Goal: Task Accomplishment & Management: Complete application form

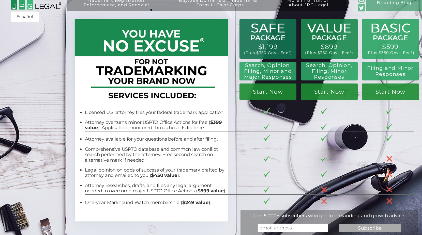
scroll to position [3, 0]
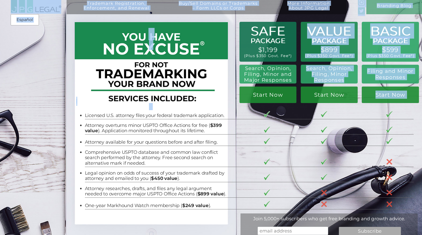
drag, startPoint x: 307, startPoint y: 69, endPoint x: 348, endPoint y: 75, distance: 41.7
click at [348, 10] on div "Trademark Registration, Enforcement, and Renewal File a Trademark Application T…" at bounding box center [211, 3] width 422 height 13
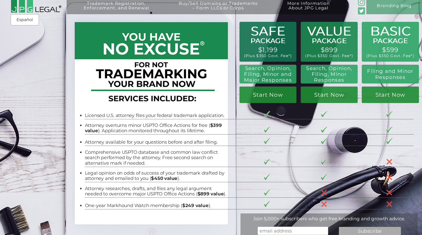
click at [345, 76] on h2 "Search, Opinion, Filing, Minor Responses" at bounding box center [329, 75] width 50 height 18
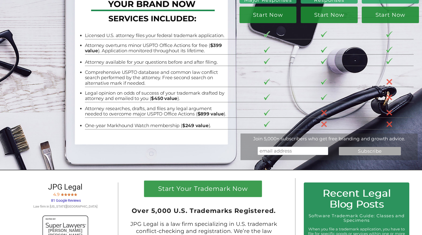
scroll to position [87, 0]
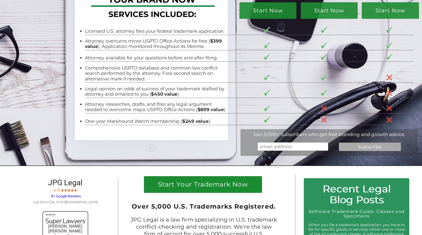
click at [200, 185] on h1 "Start Your Trademark Now" at bounding box center [202, 185] width 109 height 9
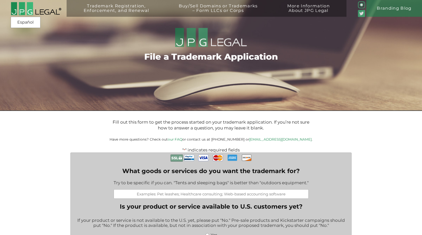
click at [360, 5] on img at bounding box center [361, 4] width 7 height 7
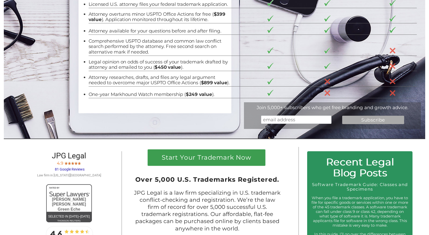
scroll to position [150, 0]
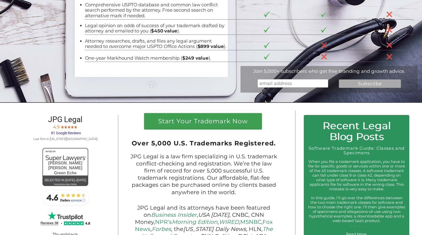
click at [59, 135] on span "81 Google Reviews" at bounding box center [66, 133] width 30 height 4
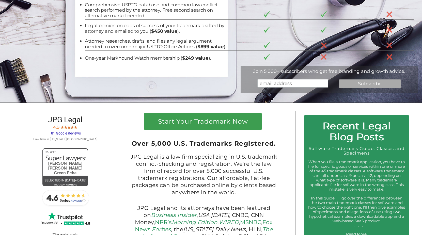
click at [141, 2] on li "Comprehensive USPTO database and common law conflict search performed by the at…" at bounding box center [156, 10] width 142 height 17
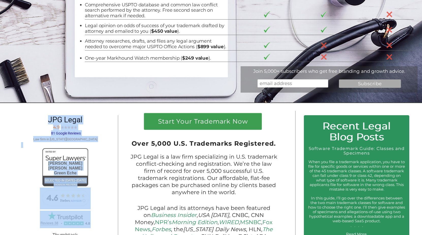
drag, startPoint x: 39, startPoint y: 121, endPoint x: 13, endPoint y: 223, distance: 105.6
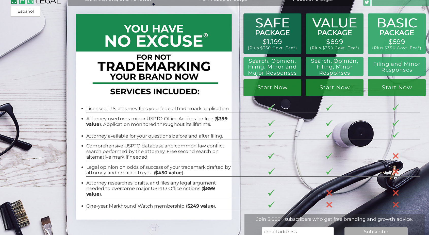
scroll to position [0, 0]
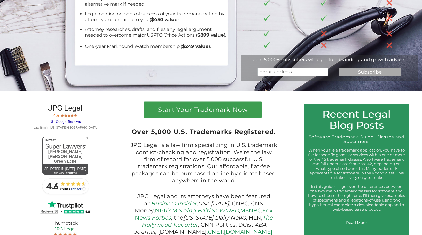
scroll to position [176, 0]
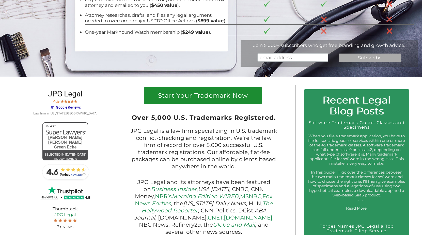
click at [247, 101] on h1 "Start Your Trademark Now" at bounding box center [202, 96] width 109 height 9
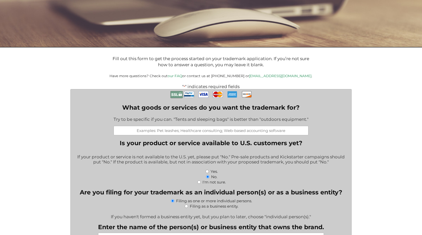
click at [227, 134] on input "What goods or services do you want the trademark for?" at bounding box center [211, 130] width 195 height 9
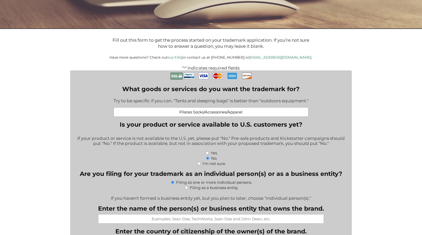
scroll to position [83, 0]
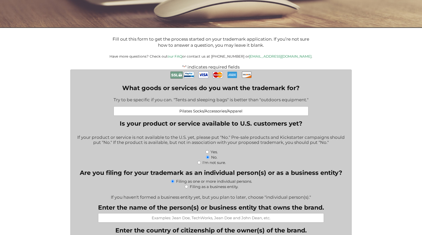
type input "Pilates Socks/Accessories/Apparel"
click at [188, 186] on div "Filing as a business entity." at bounding box center [210, 186] width 273 height 5
click at [187, 186] on input "Filing as a business entity." at bounding box center [186, 186] width 3 height 3
radio input "true"
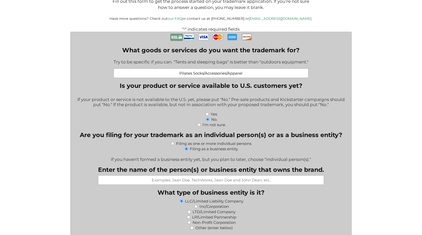
scroll to position [144, 0]
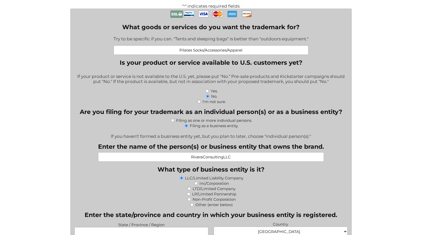
type input "RiveraConsultingLLC"
click at [186, 133] on div "If you haven't formed a business entity yet, but you plan to later, choose "ind…" at bounding box center [210, 135] width 273 height 8
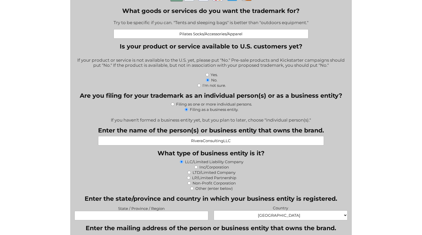
scroll to position [231, 0]
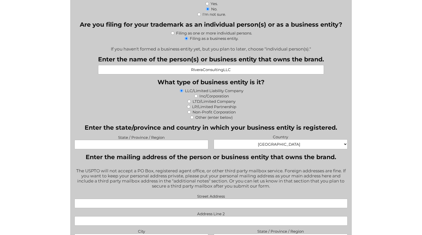
drag, startPoint x: 161, startPoint y: 137, endPoint x: 158, endPoint y: 148, distance: 10.7
click at [161, 137] on label "State / Province / Region" at bounding box center [141, 137] width 134 height 6
click at [161, 140] on input "State / Province / Region" at bounding box center [141, 144] width 134 height 9
click at [158, 148] on input "State / Province / Region" at bounding box center [141, 144] width 134 height 9
type input "I"
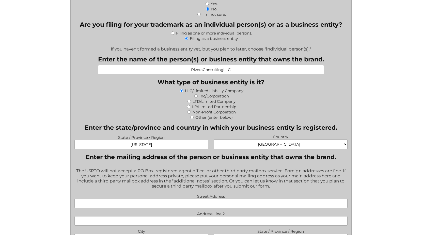
type input "Wyoming"
click at [222, 171] on div "The USPTO will not accept a PO Box, registered agent office, or other third par…" at bounding box center [210, 179] width 273 height 28
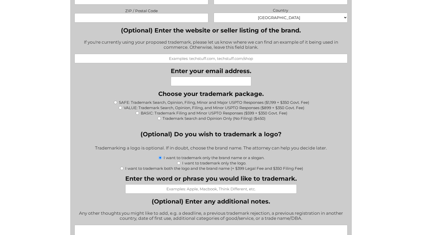
scroll to position [539, 0]
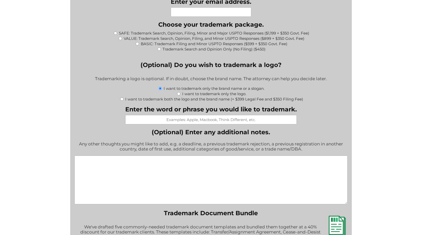
click at [216, 176] on textarea "(Optional) Enter any additional notes." at bounding box center [210, 180] width 273 height 49
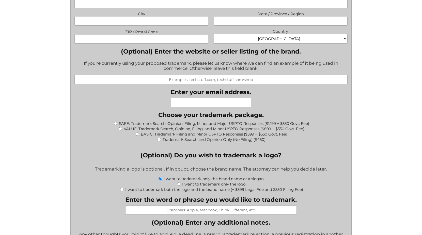
scroll to position [474, 0]
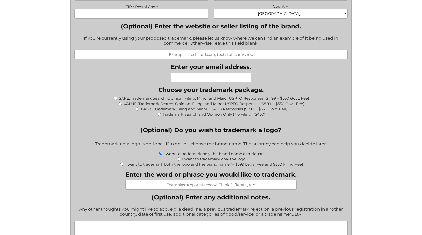
click at [119, 103] on input "VALUE: Trademark Search, Opinion, Filing, and Minor USPTO Responses ($899 + $35…" at bounding box center [120, 103] width 3 height 3
radio input "true"
type input "$1,249.00"
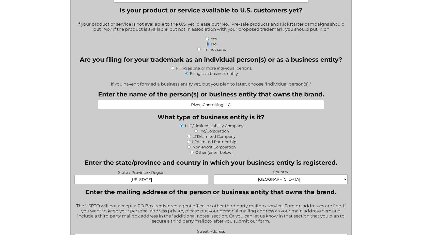
scroll to position [199, 0]
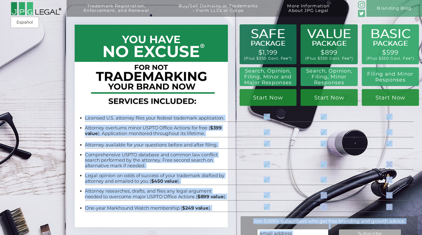
drag, startPoint x: 207, startPoint y: 111, endPoint x: 201, endPoint y: 220, distance: 108.3
click at [201, 220] on div "BASIC PACKAGE $599 (Plus $350 Govt. Fee*) Filing and Minor Responses Start Now …" at bounding box center [211, 126] width 422 height 253
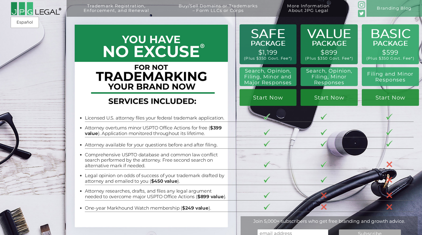
click at [206, 204] on td "One-year Markhound Watch membership ( $249 value )." at bounding box center [160, 206] width 151 height 12
drag, startPoint x: 257, startPoint y: 53, endPoint x: 277, endPoint y: 52, distance: 20.1
click at [277, 53] on div "Trademark Registration, Enforcement, and Renewal File a Trademark Application T…" at bounding box center [211, 38] width 422 height 76
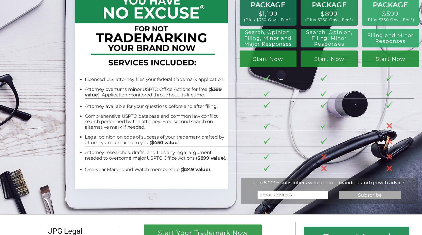
scroll to position [6, 0]
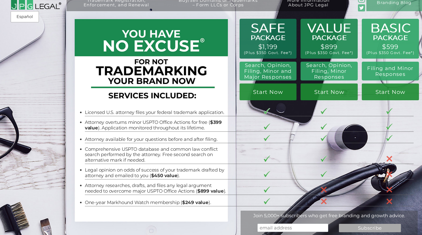
drag, startPoint x: 307, startPoint y: 26, endPoint x: 343, endPoint y: 36, distance: 37.5
click at [343, 36] on div "Trademark Registration, Enforcement, and Renewal File a Trademark Application T…" at bounding box center [211, 32] width 422 height 76
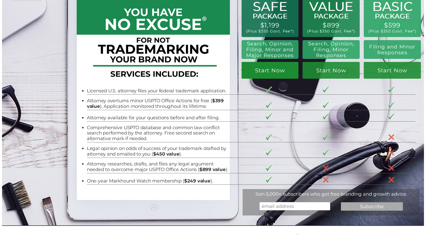
scroll to position [29, 0]
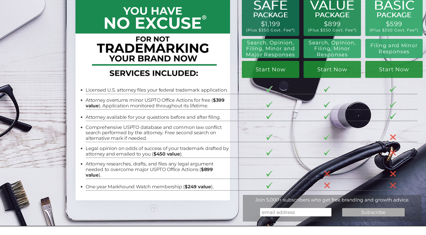
click at [265, 111] on tr "Attorney available for your questions before and after filing." at bounding box center [252, 114] width 332 height 11
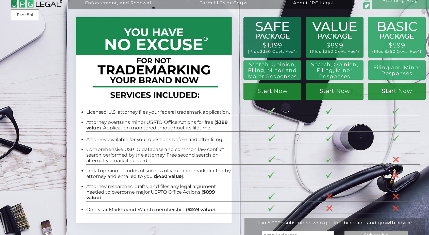
scroll to position [8, 0]
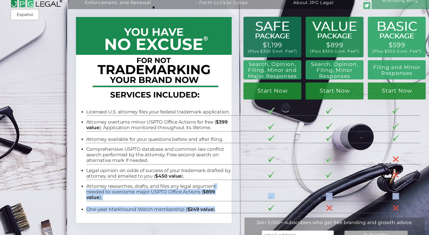
drag, startPoint x: 214, startPoint y: 181, endPoint x: 214, endPoint y: 209, distance: 28.2
click at [214, 209] on tbody "Licensed U.S. attorney files your federal trademark application. Attorney overt…" at bounding box center [253, 158] width 334 height 109
click at [214, 209] on td "One-year Markhound Watch membership ( $249 value )." at bounding box center [163, 207] width 154 height 12
drag, startPoint x: 215, startPoint y: 207, endPoint x: 217, endPoint y: 179, distance: 28.0
click at [217, 179] on tbody "Licensed U.S. attorney files your federal trademark application. Attorney overt…" at bounding box center [253, 158] width 334 height 109
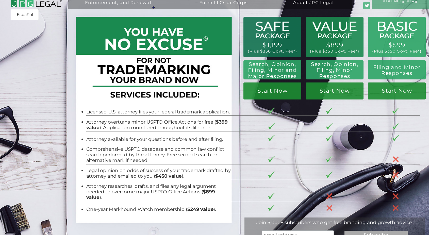
click at [304, 201] on tr "One-year Markhound Watch membership ( $249 value )." at bounding box center [253, 207] width 334 height 12
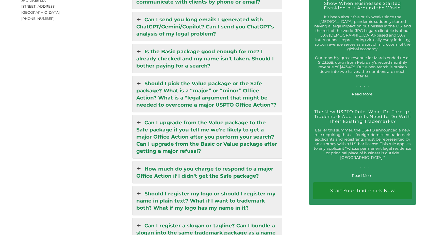
scroll to position [975, 0]
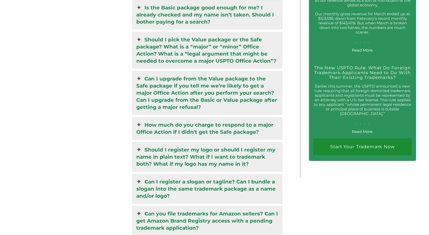
click at [366, 149] on link "Start Your Trademark Now" at bounding box center [362, 146] width 99 height 17
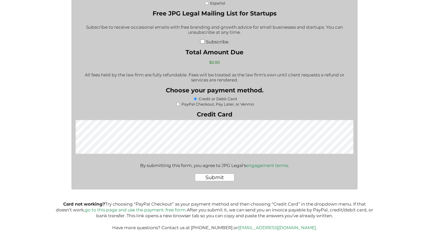
scroll to position [802, 0]
click at [114, 208] on link "go to this page and use the payment-free form." at bounding box center [136, 210] width 102 height 5
click at [109, 208] on link "go to this page and use the payment-free form." at bounding box center [136, 210] width 102 height 5
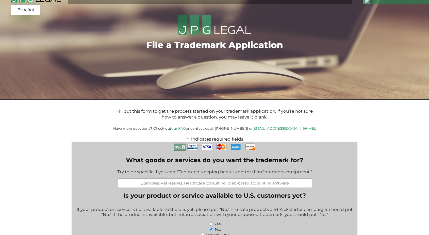
scroll to position [13, 0]
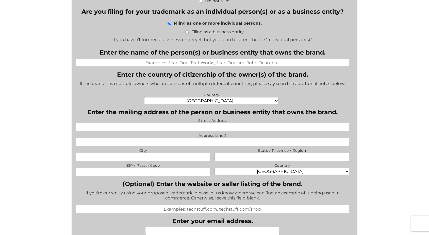
scroll to position [340, 0]
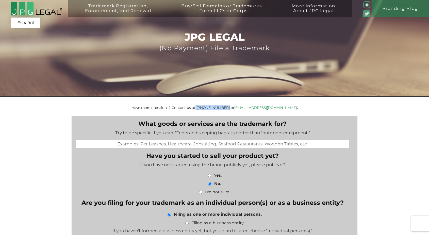
drag, startPoint x: 214, startPoint y: 107, endPoint x: 239, endPoint y: 108, distance: 25.4
click at [239, 108] on small "Have more questions? Contact us at (917) 268-7054 or info@jpglegal.com ." at bounding box center [215, 108] width 166 height 4
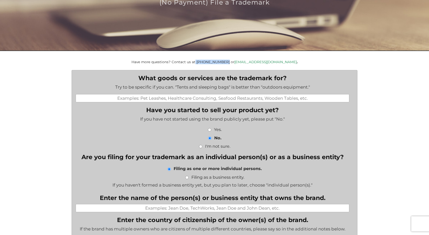
scroll to position [146, 0]
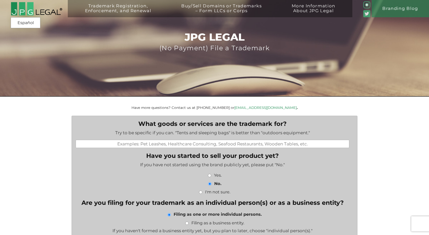
scroll to position [0, 0]
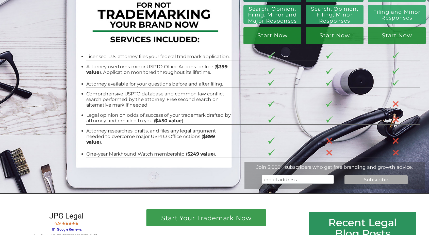
scroll to position [58, 0]
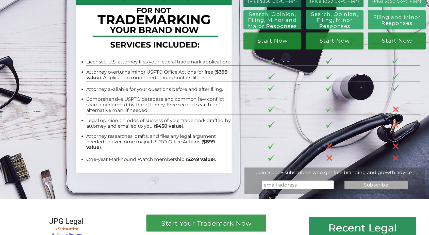
click at [162, 89] on li "Attorney available for your questions before and after filing." at bounding box center [158, 90] width 145 height 6
click at [154, 105] on li "Comprehensive USPTO database and common law conflict search performed by the at…" at bounding box center [158, 105] width 145 height 17
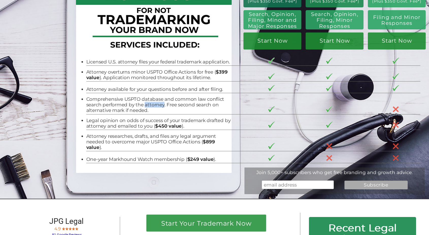
click at [154, 105] on li "Comprehensive USPTO database and common law conflict search performed by the at…" at bounding box center [158, 105] width 145 height 17
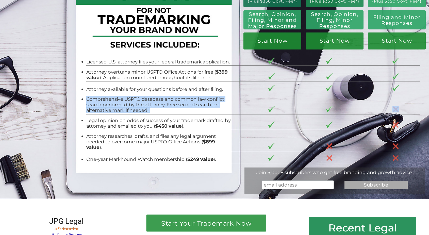
click at [147, 119] on li "Legal opinion on odds of success of your trademark drafted by attorney and emai…" at bounding box center [158, 123] width 145 height 11
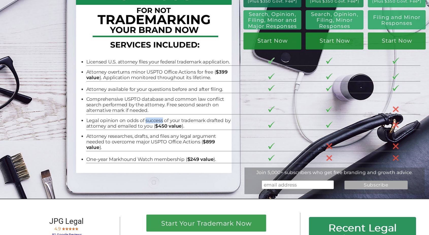
click at [147, 119] on li "Legal opinion on odds of success of your trademark drafted by attorney and emai…" at bounding box center [158, 123] width 145 height 11
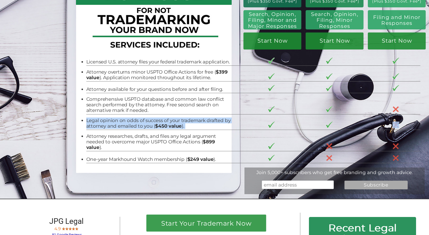
click at [147, 119] on li "Legal opinion on odds of success of your trademark drafted by attorney and emai…" at bounding box center [158, 123] width 145 height 11
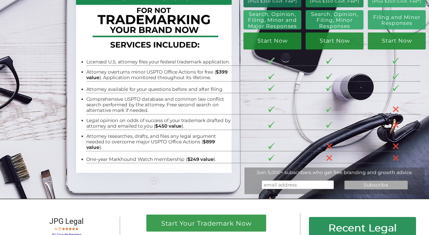
click at [140, 134] on li "Attorney researches, drafts, and files any legal argument needed to overcome ma…" at bounding box center [158, 142] width 145 height 17
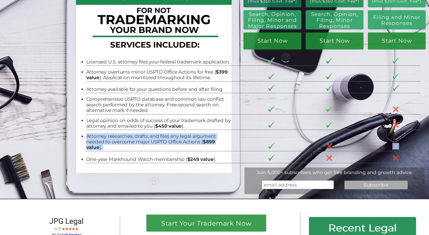
click at [140, 134] on li "Attorney researches, drafts, and files any legal argument needed to overcome ma…" at bounding box center [158, 142] width 145 height 17
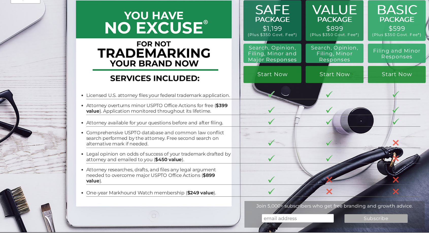
scroll to position [23, 0]
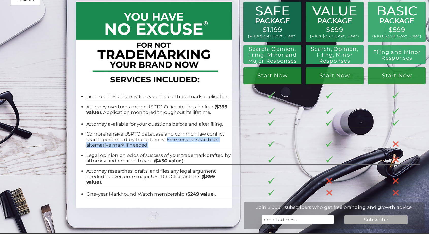
drag, startPoint x: 162, startPoint y: 145, endPoint x: 166, endPoint y: 138, distance: 8.2
click at [167, 138] on li "Comprehensive USPTO database and common law conflict search performed by the at…" at bounding box center [158, 139] width 145 height 17
click at [251, 116] on tr "Attorney available for your questions before and after filing." at bounding box center [253, 122] width 334 height 12
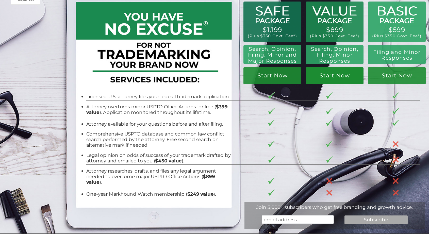
click at [334, 76] on link "Start Now" at bounding box center [335, 75] width 58 height 17
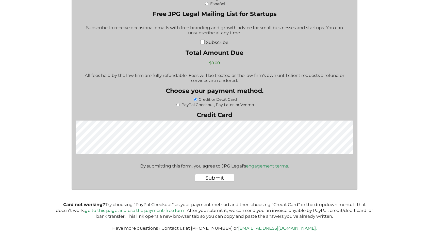
scroll to position [802, 0]
click at [171, 208] on link "go to this page and use the payment-free form." at bounding box center [136, 210] width 102 height 5
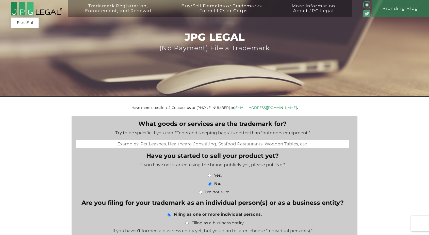
click at [128, 144] on input "What goods or services are the trademark for?" at bounding box center [213, 144] width 274 height 8
type input "C"
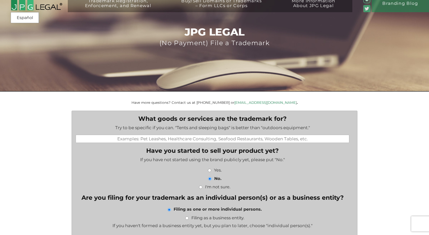
scroll to position [6, 0]
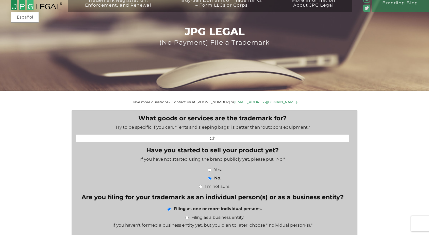
type input "C"
drag, startPoint x: 231, startPoint y: 138, endPoint x: 271, endPoint y: 137, distance: 39.6
click at [271, 138] on input "Pilates Socs/Accessories/Appp" at bounding box center [213, 138] width 274 height 8
click at [210, 138] on input "Pilates Socs/Accessories" at bounding box center [213, 138] width 274 height 8
type input "Pilates Socks/Accessories"
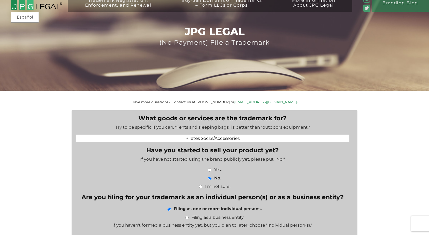
click at [283, 119] on label "What goods or services are the trademark for?" at bounding box center [212, 119] width 148 height 8
click at [283, 134] on input "Pilates Socks/Accessories" at bounding box center [213, 138] width 274 height 8
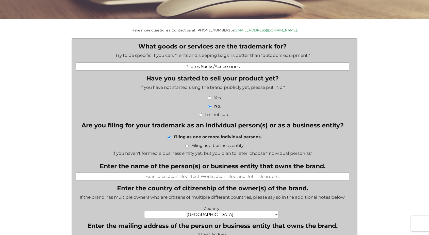
scroll to position [90, 0]
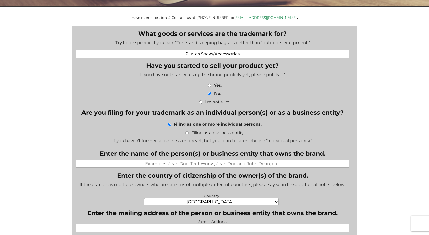
click at [187, 130] on li "Filing as a business entity." at bounding box center [215, 133] width 278 height 6
click at [187, 133] on input "Filing as a business entity." at bounding box center [186, 133] width 3 height 3
radio input "true"
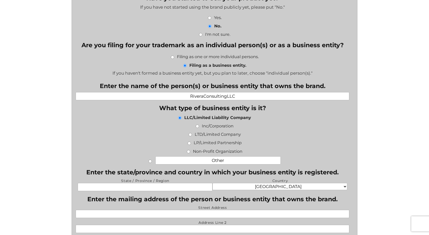
scroll to position [211, 0]
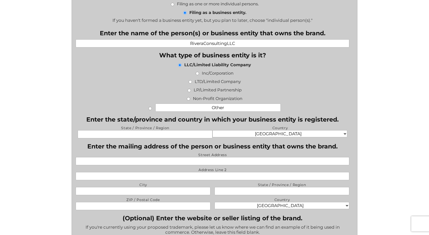
type input "RiveraConsultingLLC"
click at [298, 72] on li "Inc/Corporation" at bounding box center [215, 73] width 278 height 6
type input "I"
type input "Illinois"
click at [173, 150] on li "Enter the mailing address of the person or business entity that owns the brand.…" at bounding box center [215, 177] width 278 height 68
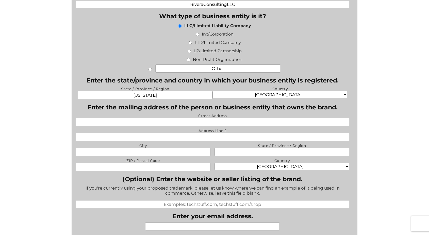
scroll to position [256, 0]
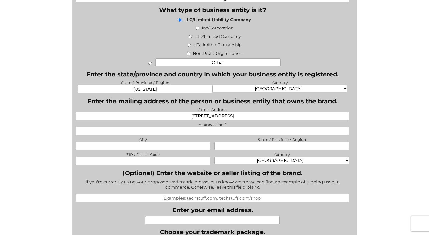
type input "350 N Canal St"
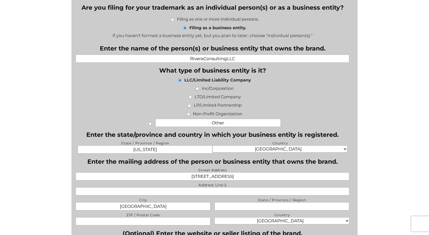
scroll to position [237, 0]
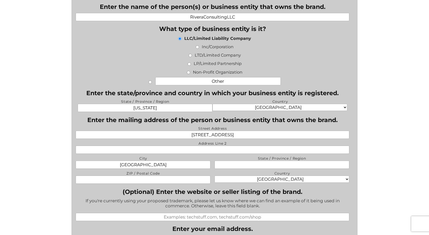
type input "Chicago"
type input "I"
type input "Ilinois"
type input "60606"
click at [340, 55] on li "LTD/Limited Company" at bounding box center [215, 55] width 278 height 6
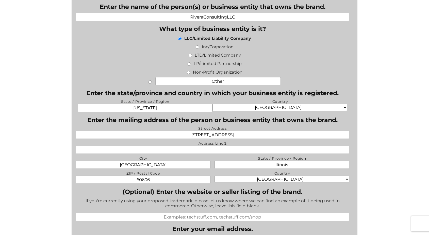
scroll to position [268, 0]
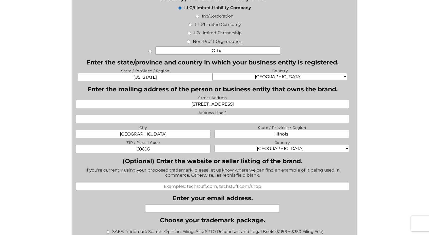
click at [244, 184] on input "(Optional) Enter the website or seller listing of the brand." at bounding box center [213, 186] width 274 height 8
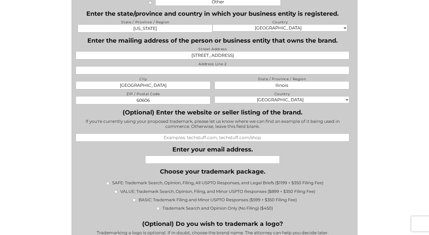
scroll to position [324, 0]
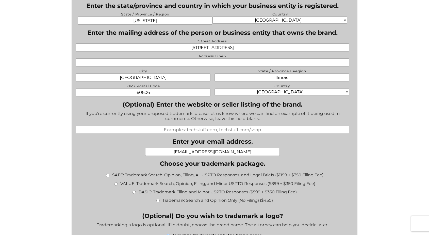
type input "Crystalreneerivera@gmail.com"
click at [312, 129] on input "(Optional) Enter the website or seller listing of the brand." at bounding box center [213, 130] width 274 height 8
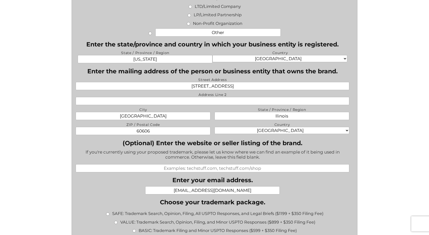
scroll to position [254, 0]
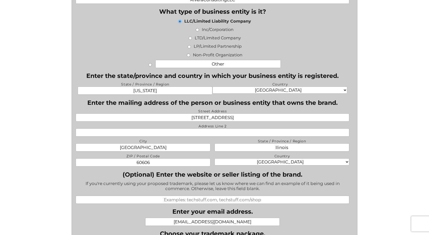
click at [312, 129] on input "Address Line 2" at bounding box center [213, 132] width 274 height 8
type input "909"
click at [375, 100] on div "Have more questions? Contact us at (917) 268-7054 or info@jpglegal.com . Facebo…" at bounding box center [214, 212] width 343 height 726
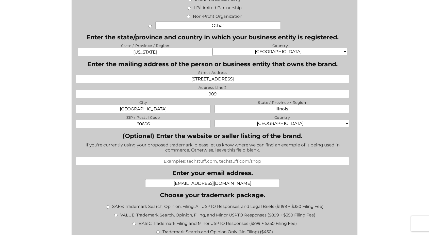
scroll to position [325, 0]
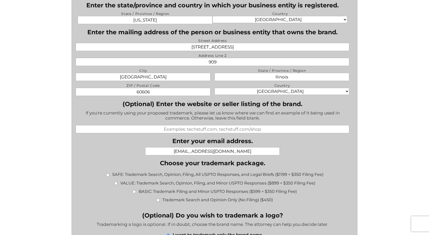
click at [115, 182] on input "VALUE: Trademark Search, Opinion, Filing, and Minor USPTO Responses ($899 + $35…" at bounding box center [115, 183] width 3 height 3
radio input "true"
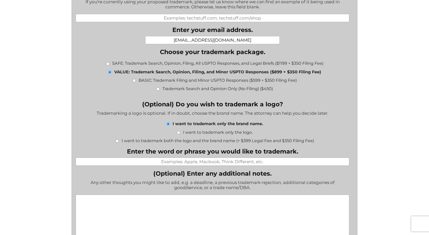
scroll to position [476, 0]
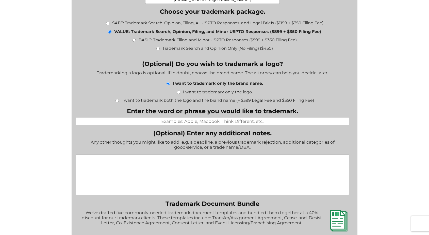
click at [186, 120] on input "Enter the word or phrase you would like to trademark." at bounding box center [213, 121] width 274 height 8
type input "i"
type input "InnerStudios"
click at [145, 190] on textarea "(Optional) Enter any additional notes." at bounding box center [213, 174] width 274 height 41
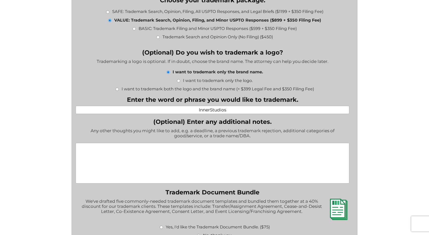
scroll to position [488, 0]
type textarea "g"
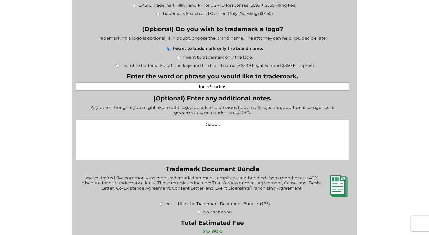
scroll to position [554, 0]
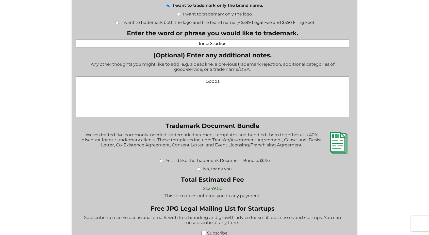
type textarea "Goods"
click at [200, 168] on input "No, thank you." at bounding box center [198, 169] width 3 height 3
radio input "true"
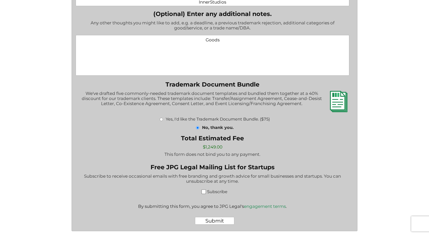
scroll to position [596, 0]
click at [203, 190] on input "Subscribe" at bounding box center [203, 192] width 5 height 5
checkbox input "true"
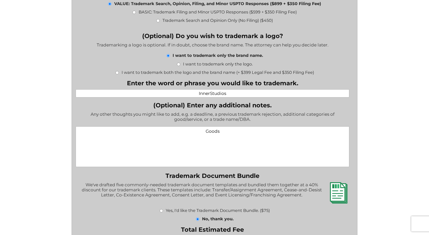
scroll to position [499, 0]
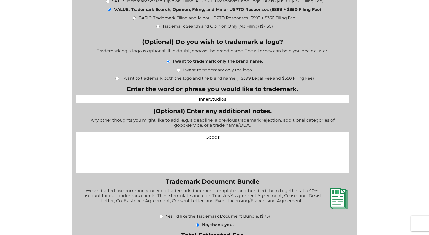
click at [249, 145] on textarea "Goods" at bounding box center [213, 152] width 274 height 41
click at [238, 136] on textarea "Goods" at bounding box center [213, 152] width 274 height 41
click at [243, 95] on input "InnerStudios" at bounding box center [213, 99] width 274 height 8
click at [237, 122] on div "Any other thoughts you might like to add, e.g. a deadline, a previous trademark…" at bounding box center [213, 124] width 274 height 13
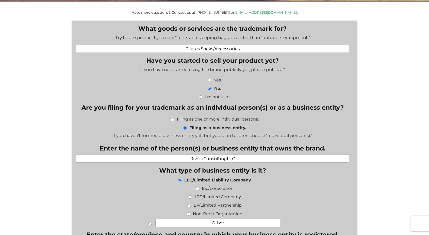
scroll to position [95, 0]
click at [260, 48] on input "Pilates Socks/Accessories" at bounding box center [213, 49] width 274 height 8
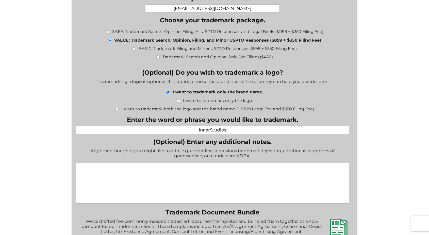
scroll to position [476, 0]
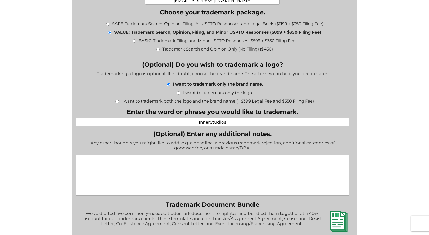
click at [170, 178] on textarea "(Optional) Enter any additional notes." at bounding box center [213, 175] width 274 height 41
type textarea "W"
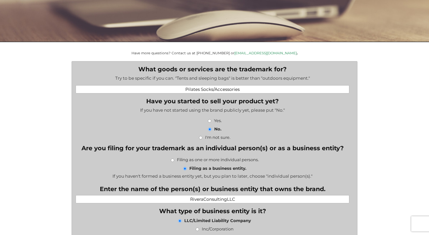
scroll to position [34, 0]
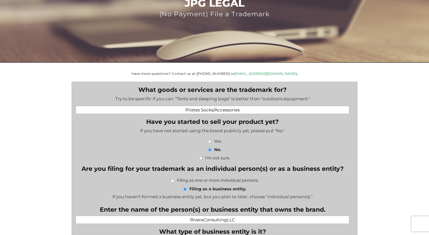
type textarea "Nothing additional to add - would like to"
click at [177, 110] on input "Pilates Socks/Accessories" at bounding box center [213, 110] width 274 height 8
click at [154, 139] on li "Yes." at bounding box center [215, 141] width 278 height 6
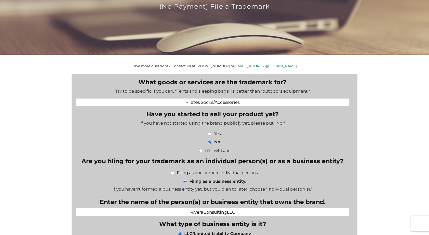
scroll to position [42, 0]
click at [188, 103] on input "Pilates Socks/Accessories" at bounding box center [213, 102] width 274 height 8
click at [176, 123] on div "If you have not started using the brand publicly yet, please put "No."" at bounding box center [213, 124] width 274 height 8
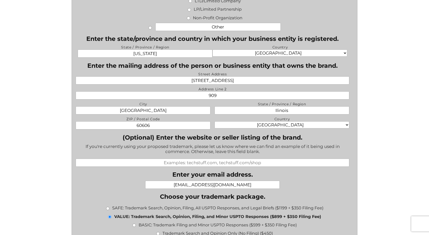
scroll to position [315, 0]
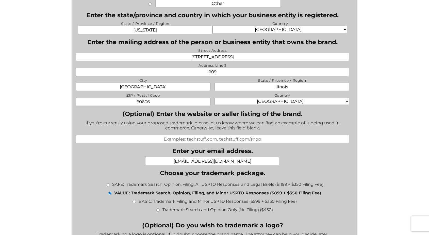
click at [177, 136] on input "(Optional) Enter the website or seller listing of the brand." at bounding box center [213, 139] width 274 height 8
type input "n/a yet"
click at [131, 159] on div "Crystalreneerivera@gmail.com" at bounding box center [213, 161] width 274 height 8
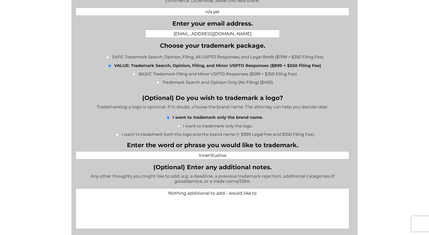
scroll to position [498, 0]
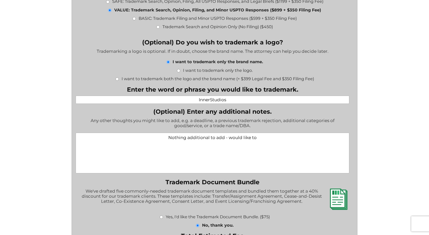
click at [257, 134] on textarea "Nothing additional to add - would like to" at bounding box center [213, 153] width 274 height 41
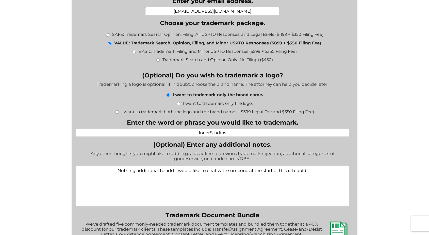
scroll to position [519, 0]
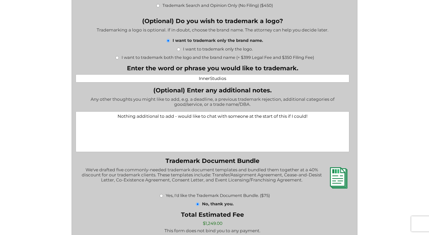
drag, startPoint x: 272, startPoint y: 111, endPoint x: 333, endPoint y: 111, distance: 60.4
click at [333, 111] on textarea "Nothing additional to add - would like to chat with someone at the start of thi…" at bounding box center [213, 131] width 274 height 41
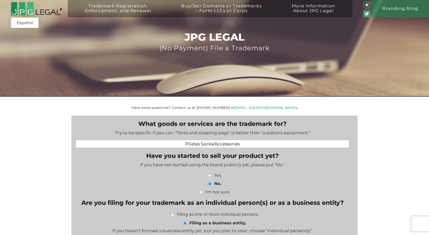
scroll to position [0, 0]
type textarea "Nothing additional to add - would like to chat with someone at the start!"
click at [284, 144] on input "Pilates Socks/Accessories" at bounding box center [213, 144] width 274 height 8
click at [214, 144] on input "Pilates Socks/Accessories" at bounding box center [213, 144] width 274 height 8
click at [243, 141] on input "Pilates Socks/Accessories" at bounding box center [213, 144] width 274 height 8
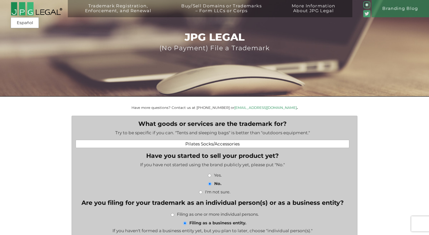
click at [246, 142] on input "Pilates Socks/Accessories" at bounding box center [213, 144] width 274 height 8
type input "Pilates Socks/Accessories/Apparel"
click at [179, 176] on li "Yes." at bounding box center [215, 175] width 278 height 6
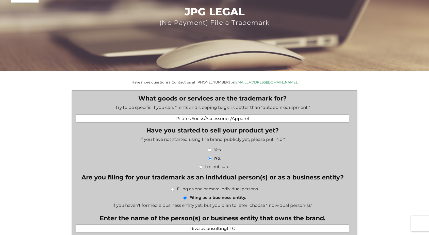
scroll to position [26, 0]
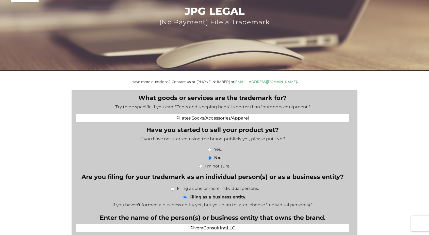
drag, startPoint x: 231, startPoint y: 118, endPoint x: 261, endPoint y: 118, distance: 30.2
click at [261, 118] on input "Pilates Socks/Accessories/Apparel" at bounding box center [213, 118] width 274 height 8
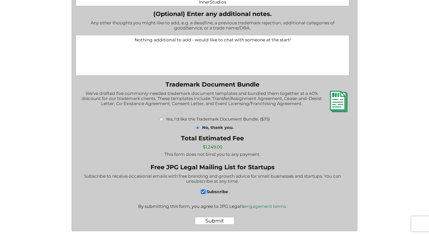
scroll to position [596, 0]
click at [213, 217] on input "Submit" at bounding box center [214, 221] width 39 height 8
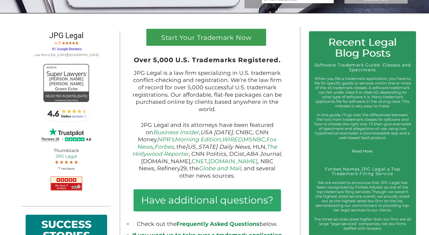
scroll to position [343, 0]
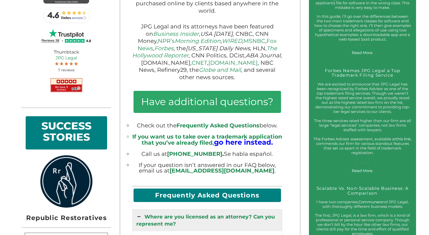
click at [227, 138] on big "go here instead." at bounding box center [243, 142] width 59 height 9
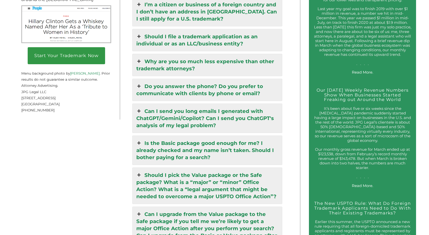
scroll to position [921, 0]
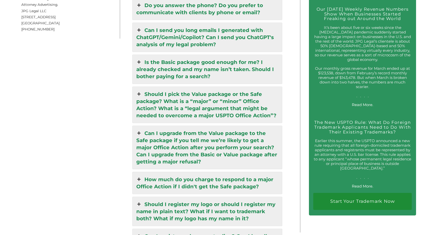
click at [158, 92] on link "Should I pick the Value package or the Safe package? What is a “major” or “mino…" at bounding box center [208, 105] width 150 height 36
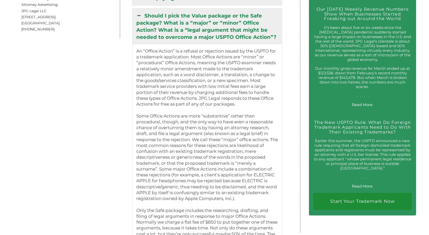
click at [199, 11] on link "Should I pick the Value package or the Safe package? What is a “major” or “mino…" at bounding box center [208, 26] width 150 height 36
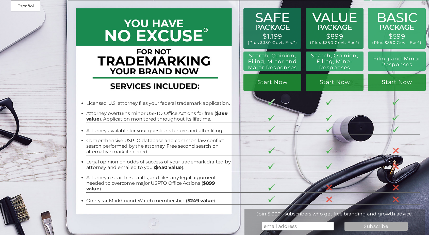
scroll to position [147, 0]
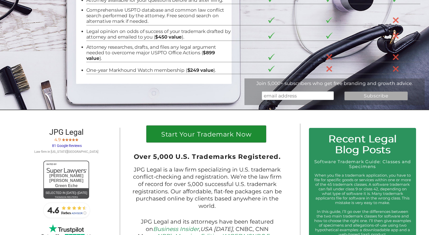
click at [188, 131] on h1 "Start Your Trademark Now" at bounding box center [206, 135] width 111 height 9
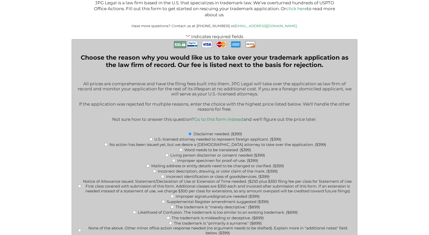
scroll to position [88, 0]
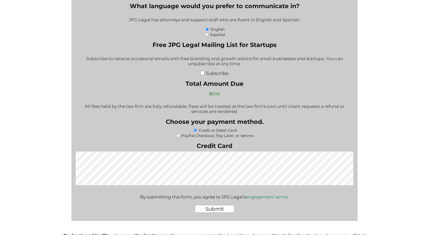
scroll to position [772, 0]
click at [178, 134] on input "PayPal Checkout, Pay Later, or Venmo" at bounding box center [177, 135] width 3 height 3
radio input "true"
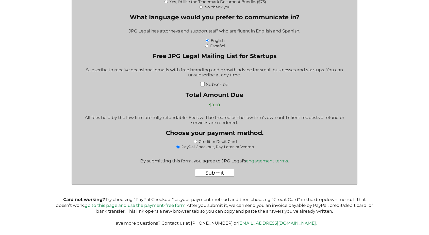
scroll to position [0, 0]
click at [195, 140] on input "Credit or Debit Card" at bounding box center [195, 141] width 3 height 3
radio input "true"
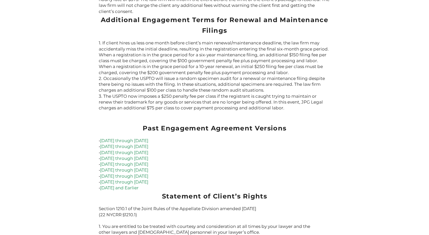
scroll to position [1511, 0]
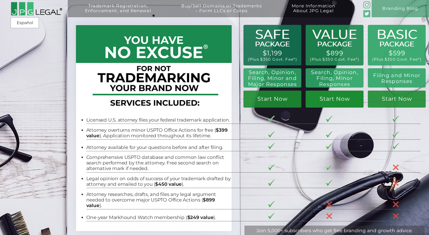
click at [336, 98] on link "Start Now" at bounding box center [335, 99] width 58 height 17
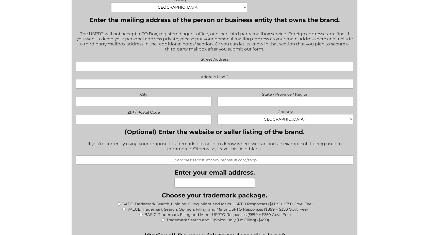
scroll to position [800, 0]
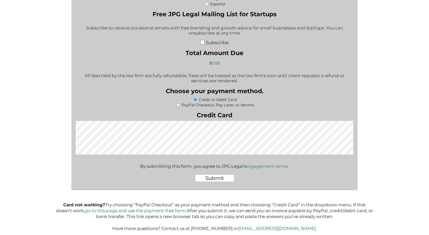
click at [182, 103] on label "PayPal Checkout, Pay Later, or Venmo" at bounding box center [218, 105] width 72 height 5
click at [180, 103] on input "PayPal Checkout, Pay Later, or Venmo" at bounding box center [177, 104] width 3 height 3
radio input "true"
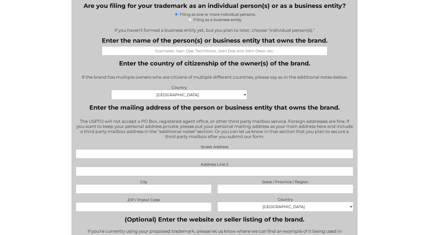
scroll to position [416, 0]
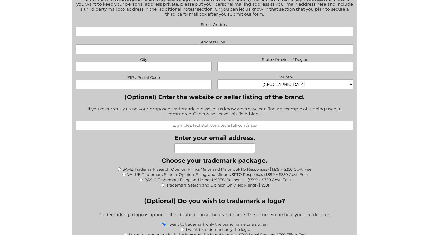
scroll to position [412, 0]
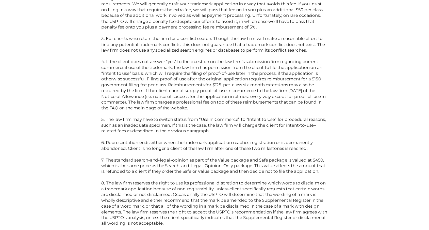
scroll to position [588, 0]
